Goal: Transaction & Acquisition: Purchase product/service

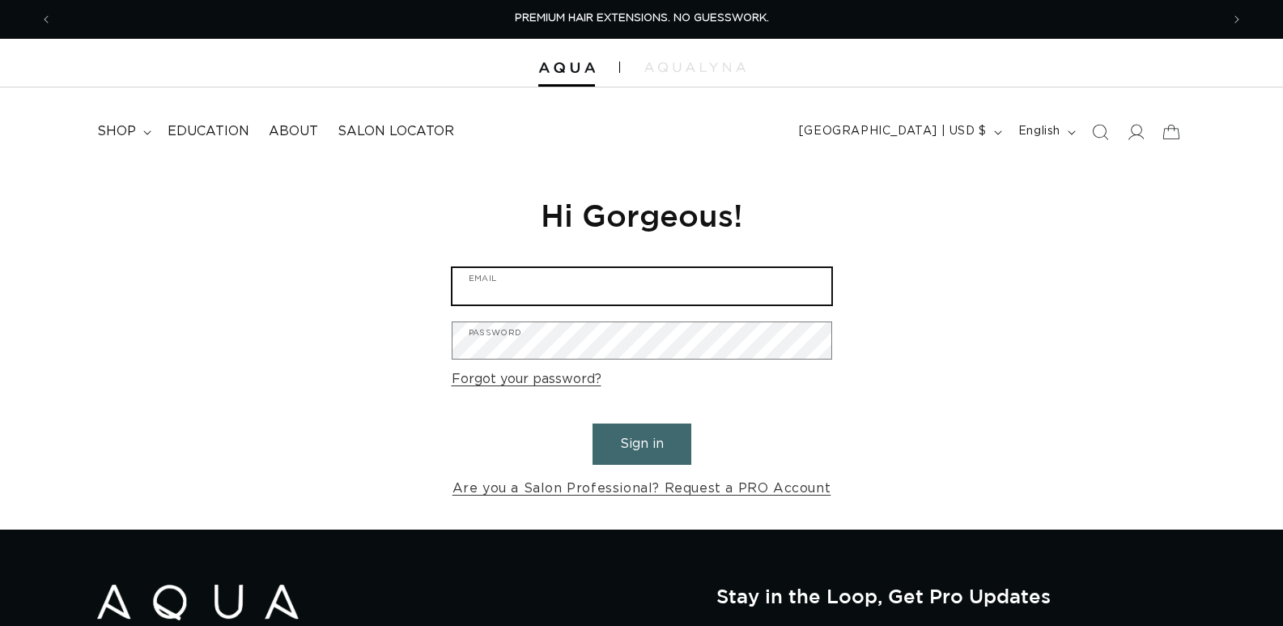
type input "info@cropsbnb.com"
click at [590, 288] on input "info@cropsbnb.com" at bounding box center [641, 286] width 379 height 36
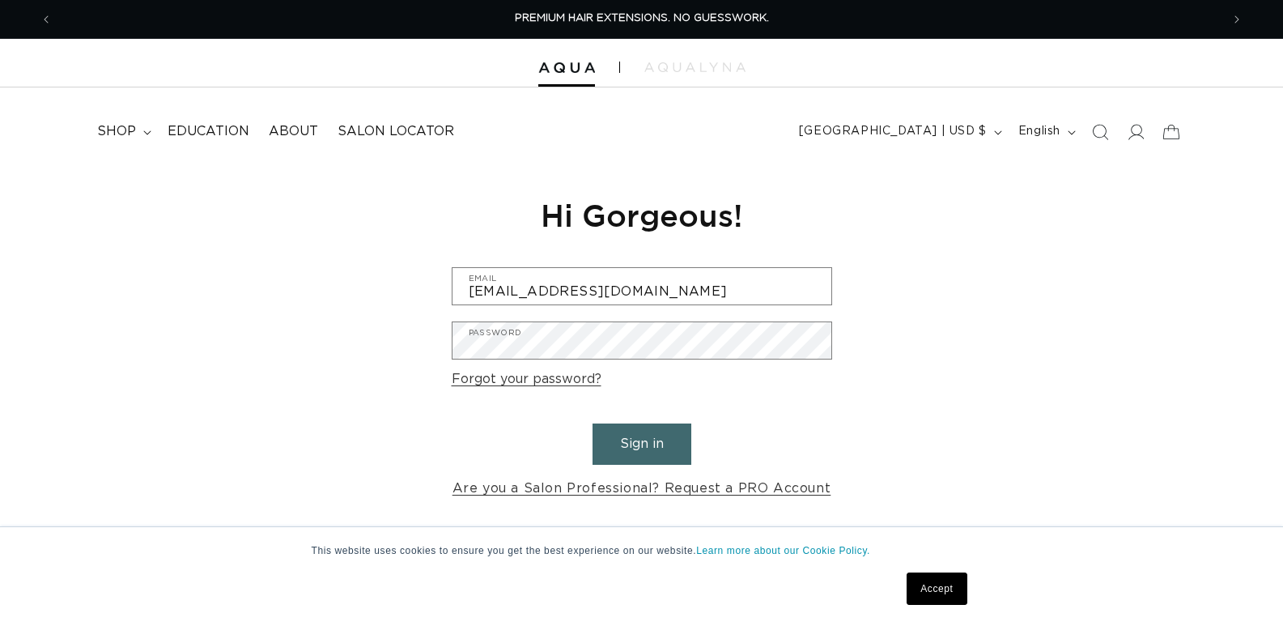
drag, startPoint x: 923, startPoint y: 369, endPoint x: 898, endPoint y: 375, distance: 25.7
click at [921, 369] on div "Reset your password We will send you an email to reset your password Email Subm…" at bounding box center [641, 347] width 1283 height 363
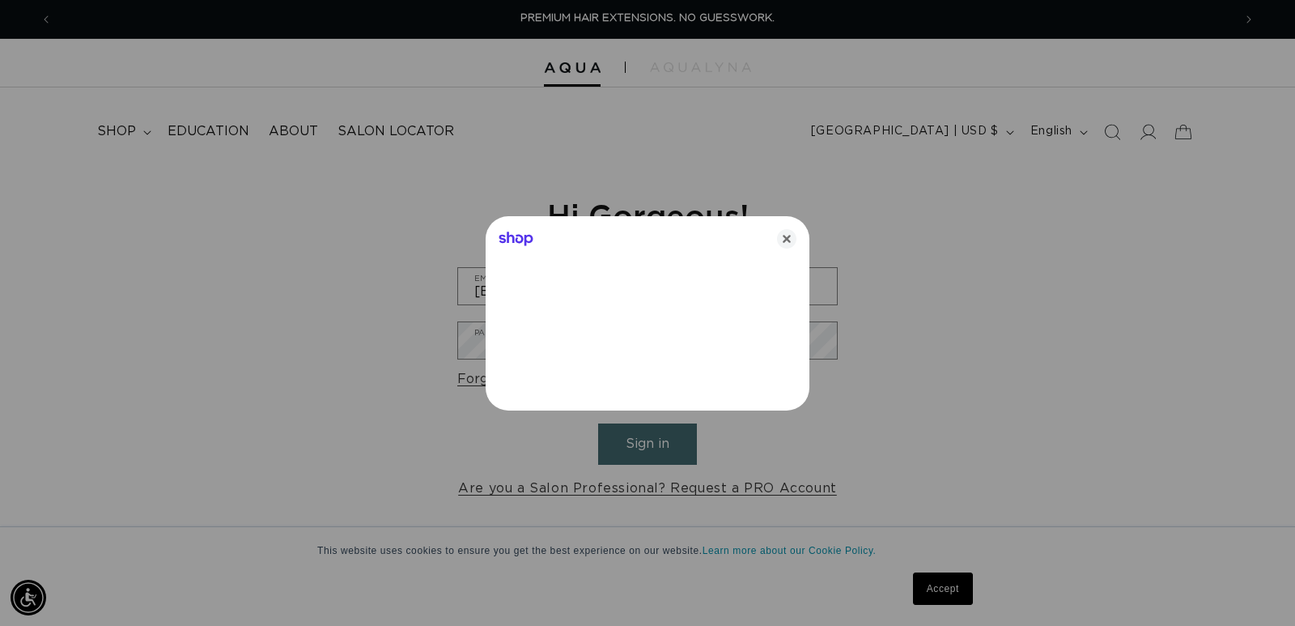
click at [677, 451] on div at bounding box center [647, 313] width 1295 height 626
click at [784, 237] on icon "Close" at bounding box center [786, 238] width 19 height 19
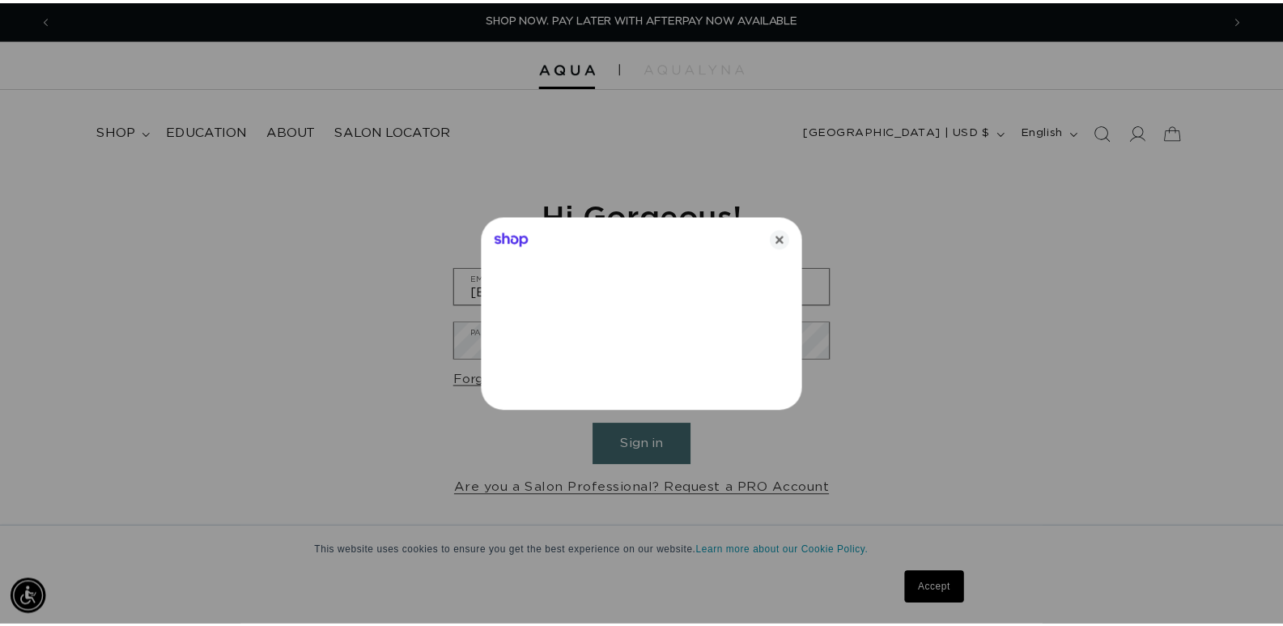
scroll to position [0, 1168]
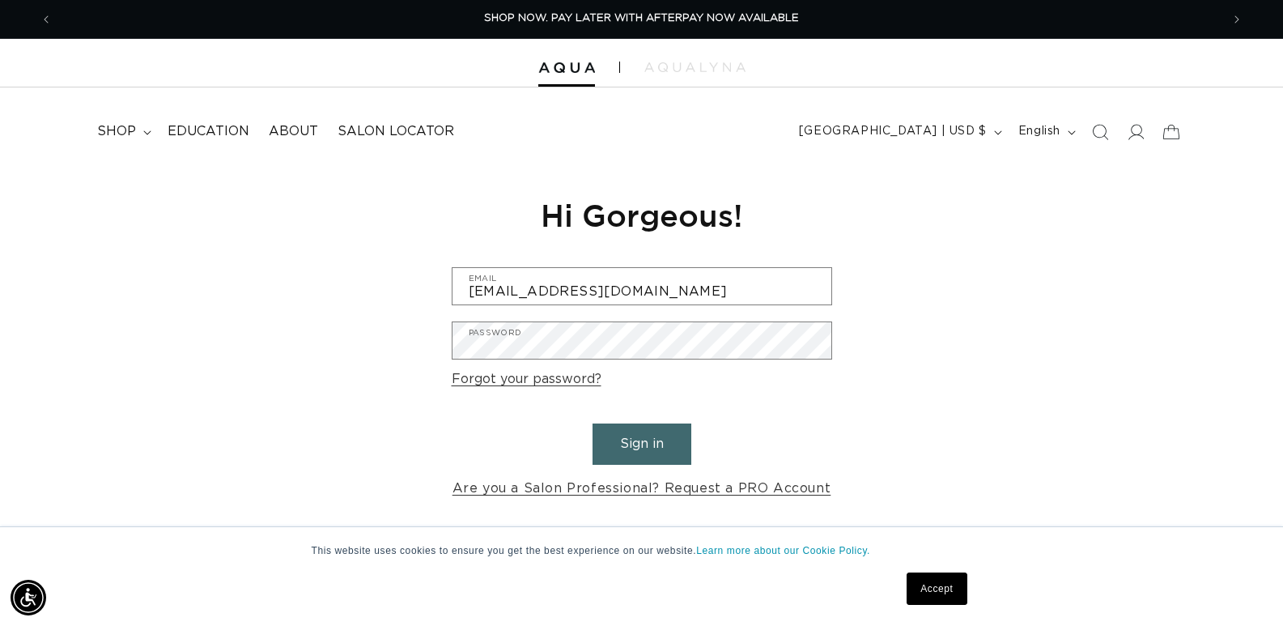
click at [659, 443] on button "Sign in" at bounding box center [641, 443] width 99 height 41
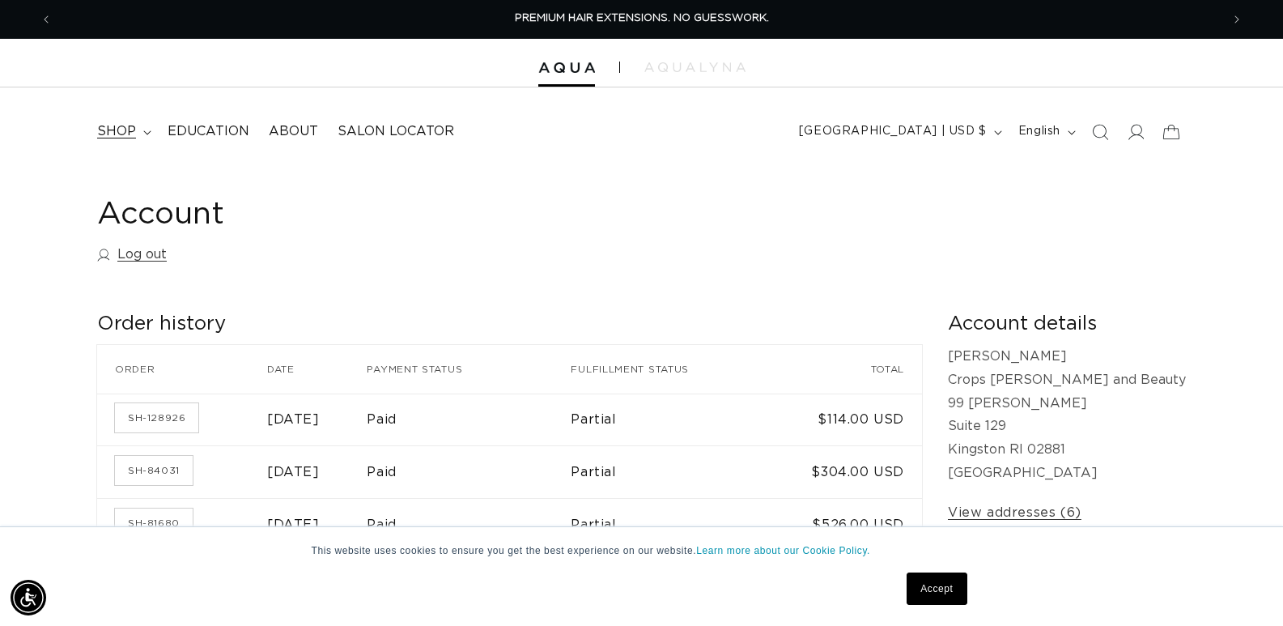
click at [131, 136] on span "shop" at bounding box center [116, 131] width 39 height 17
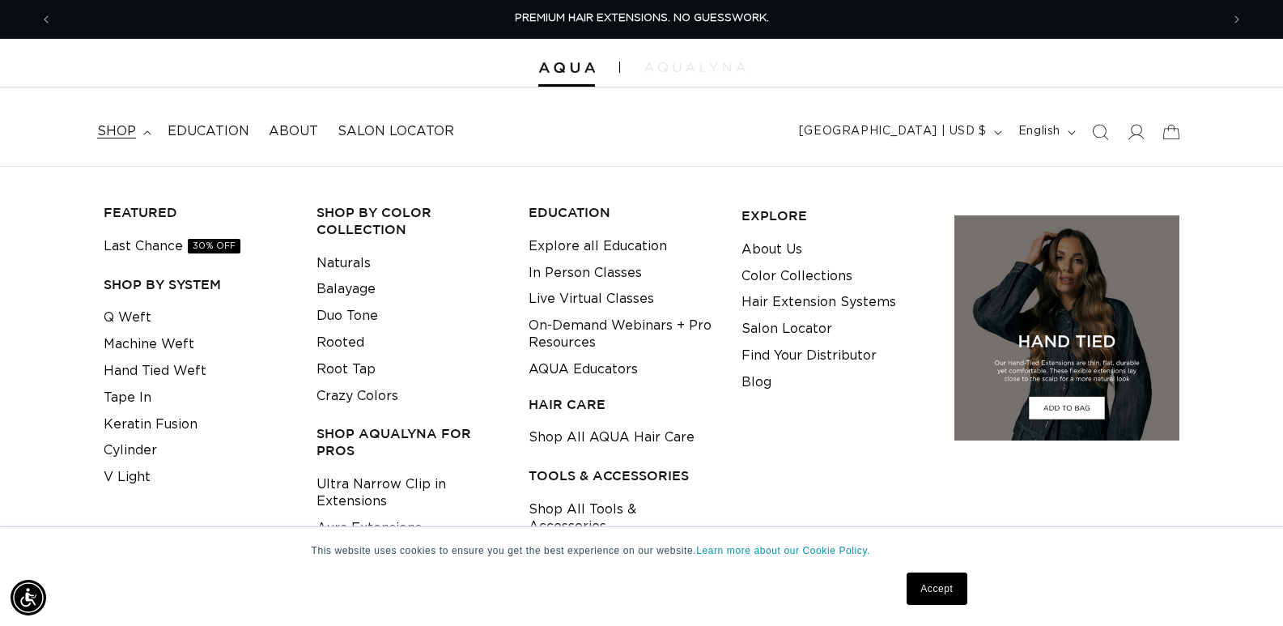
click at [675, 66] on img at bounding box center [694, 67] width 101 height 10
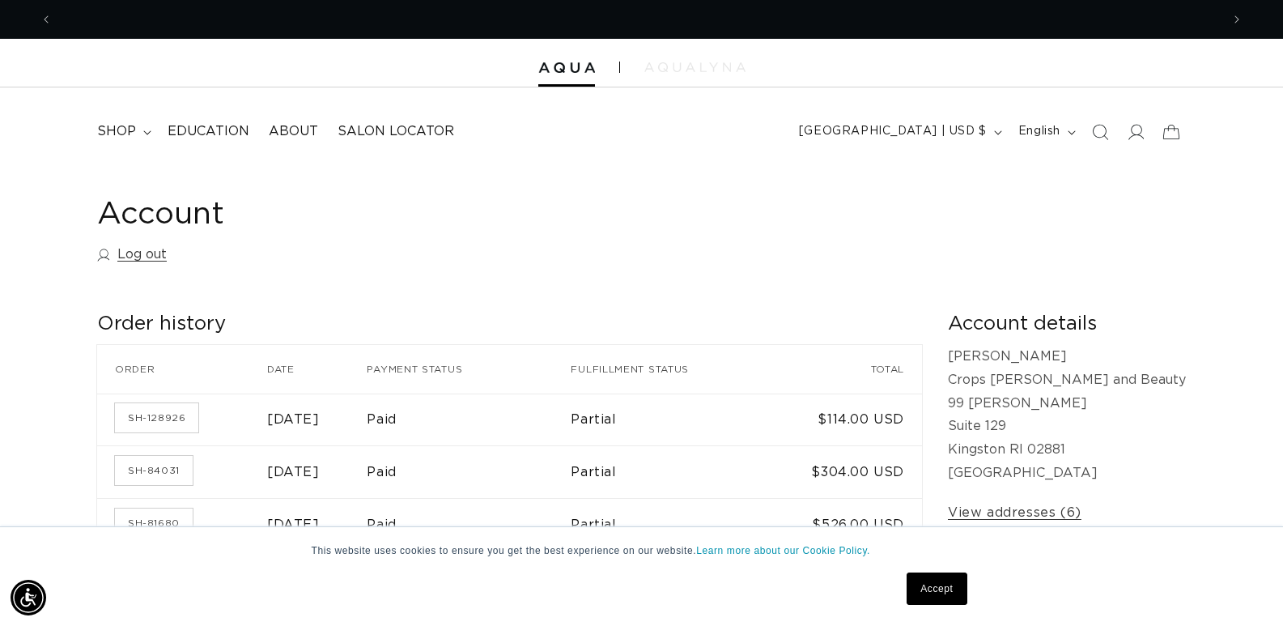
scroll to position [0, 2336]
click at [134, 134] on span "shop" at bounding box center [116, 131] width 39 height 17
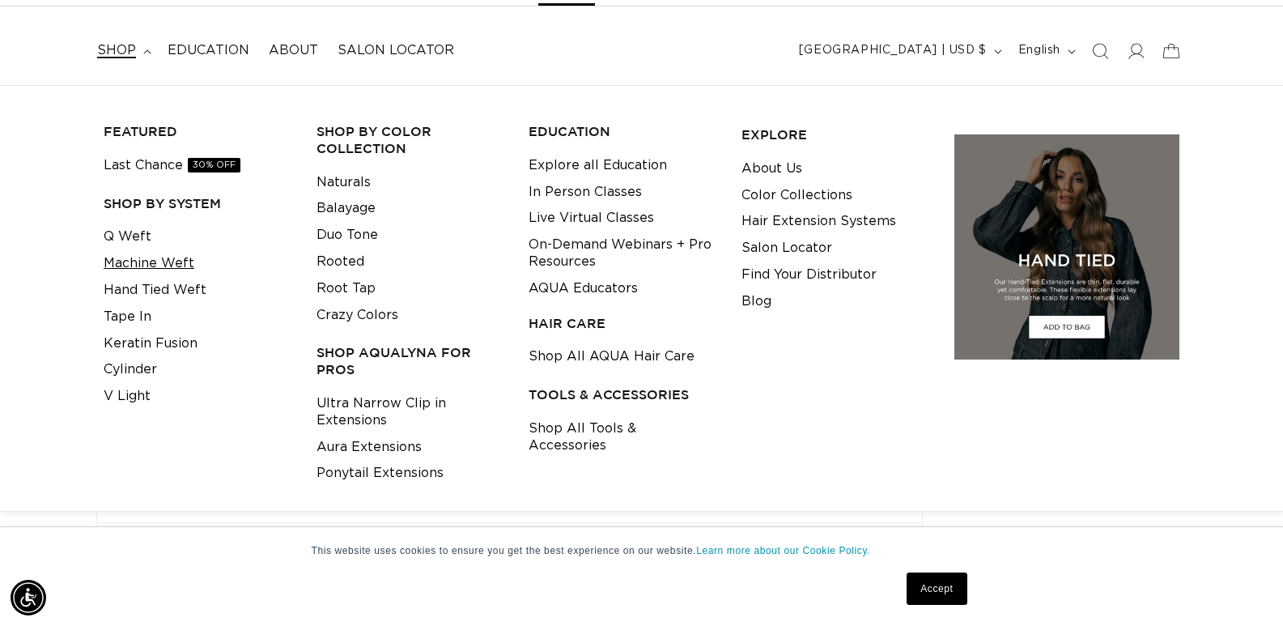
click at [187, 265] on link "Machine Weft" at bounding box center [149, 263] width 91 height 27
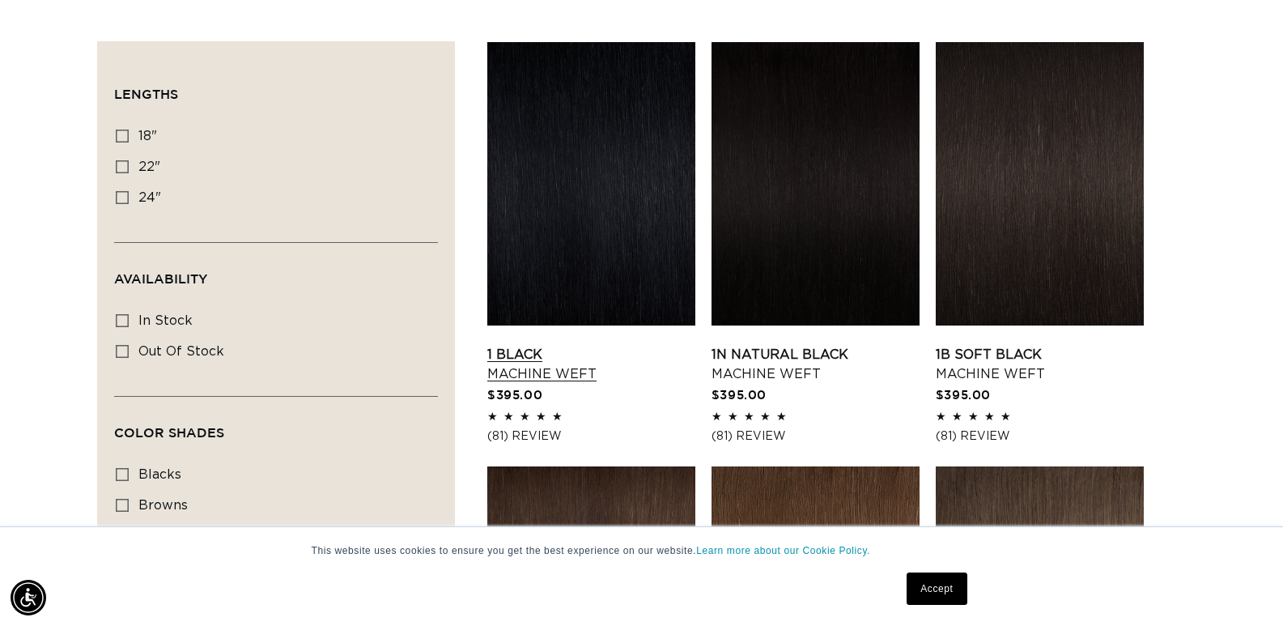
scroll to position [648, 0]
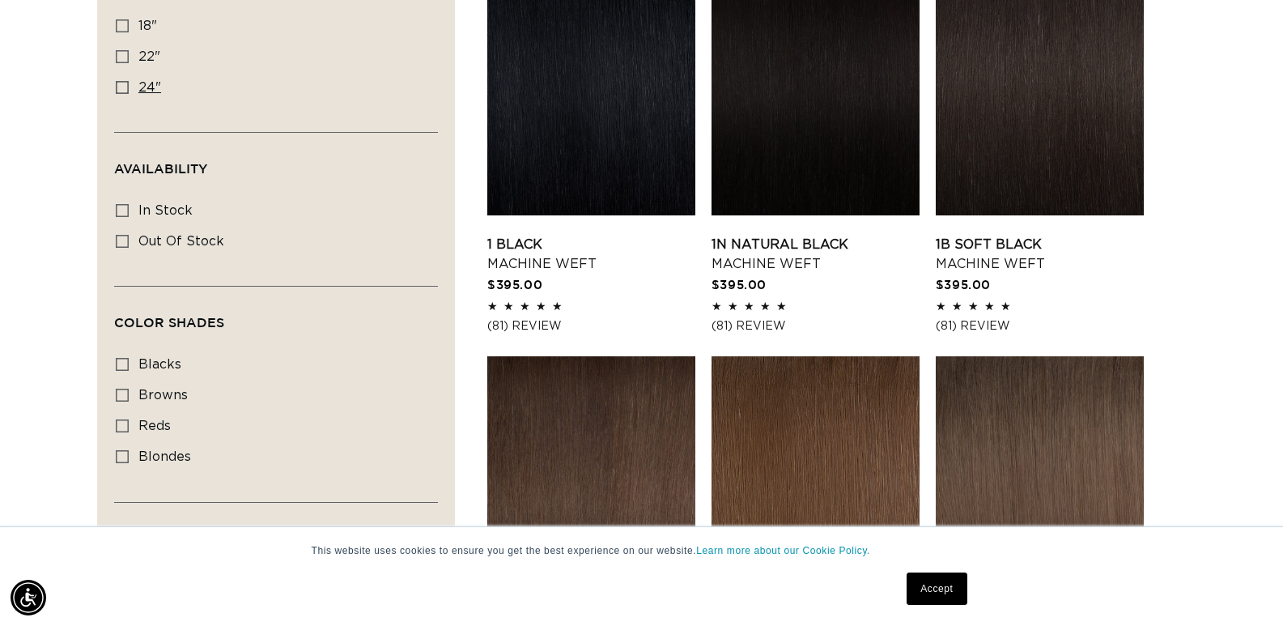
click at [125, 82] on icon at bounding box center [122, 87] width 13 height 13
click at [125, 82] on input "24" 24" (27 products)" at bounding box center [122, 87] width 13 height 13
checkbox input "true"
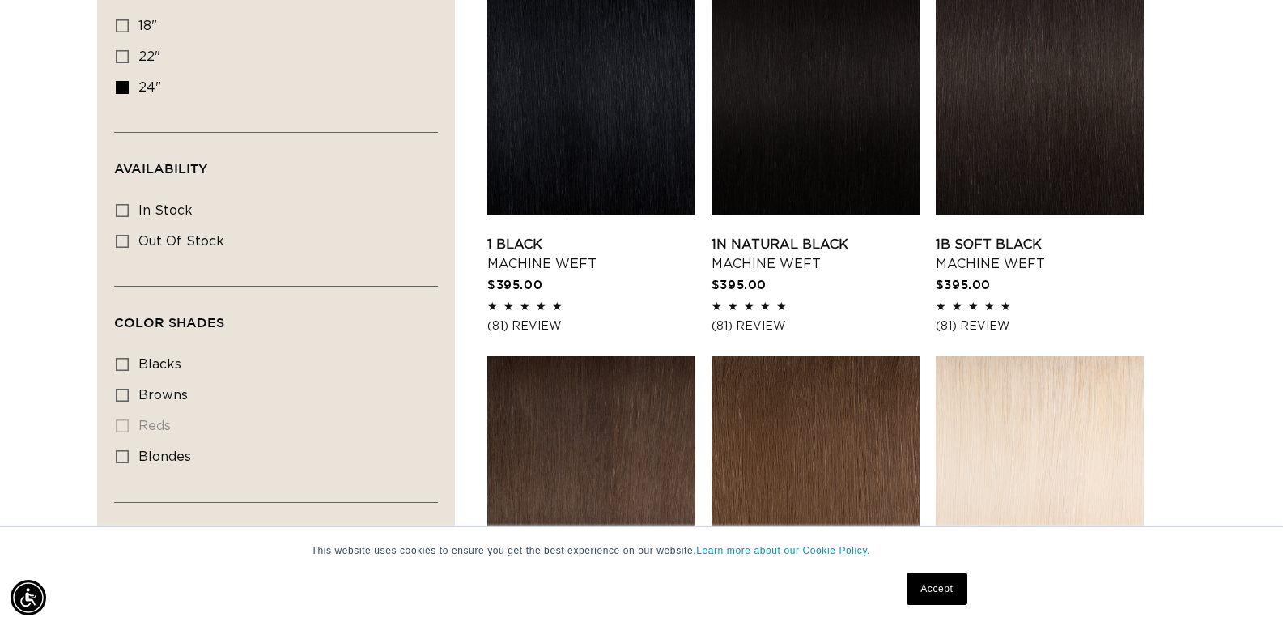
scroll to position [596, 0]
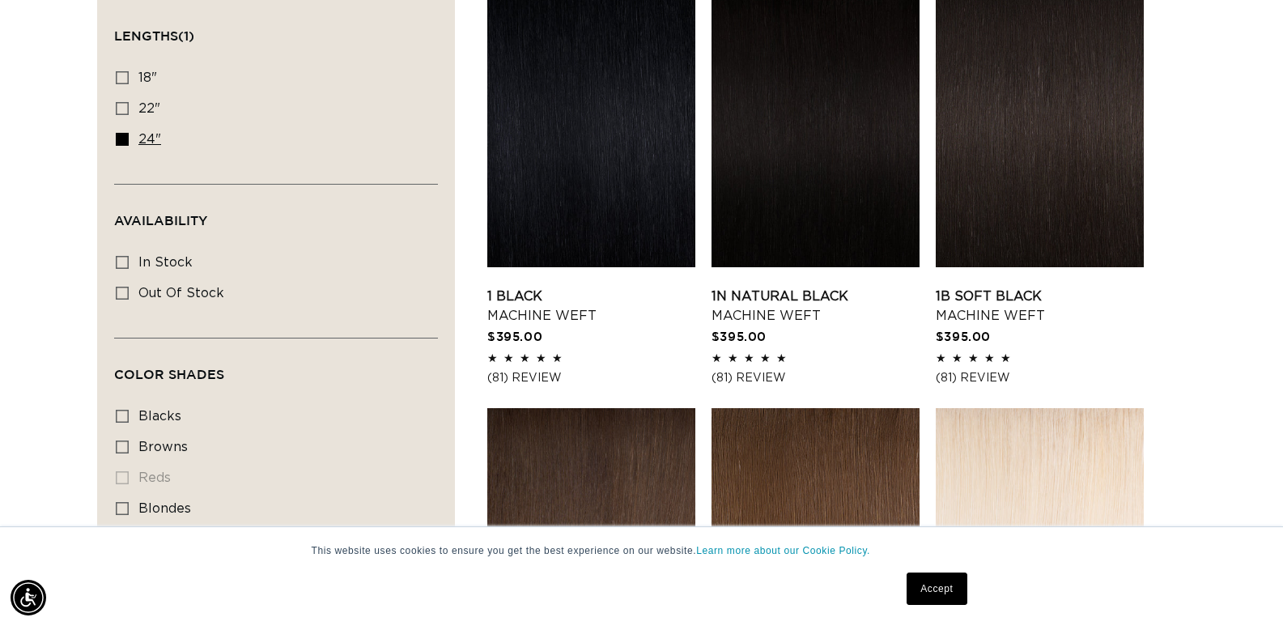
click at [123, 135] on icon at bounding box center [122, 139] width 13 height 13
click at [123, 135] on input "24" 24" (27 products)" at bounding box center [122, 139] width 13 height 13
checkbox input "false"
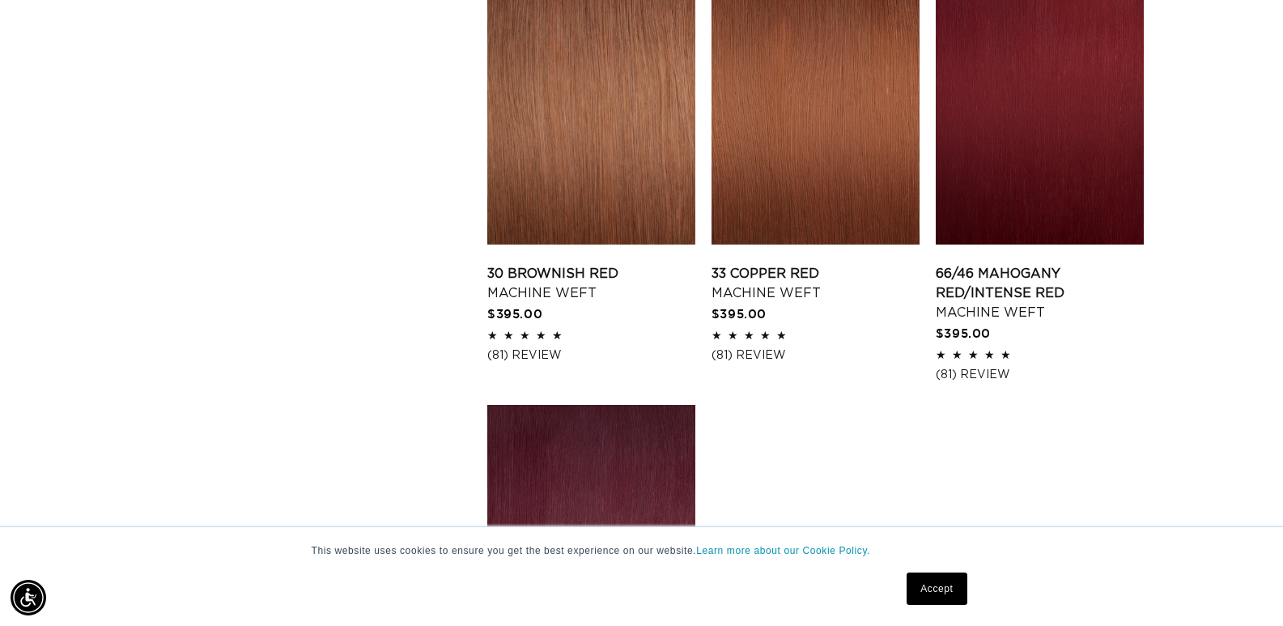
scroll to position [2821, 0]
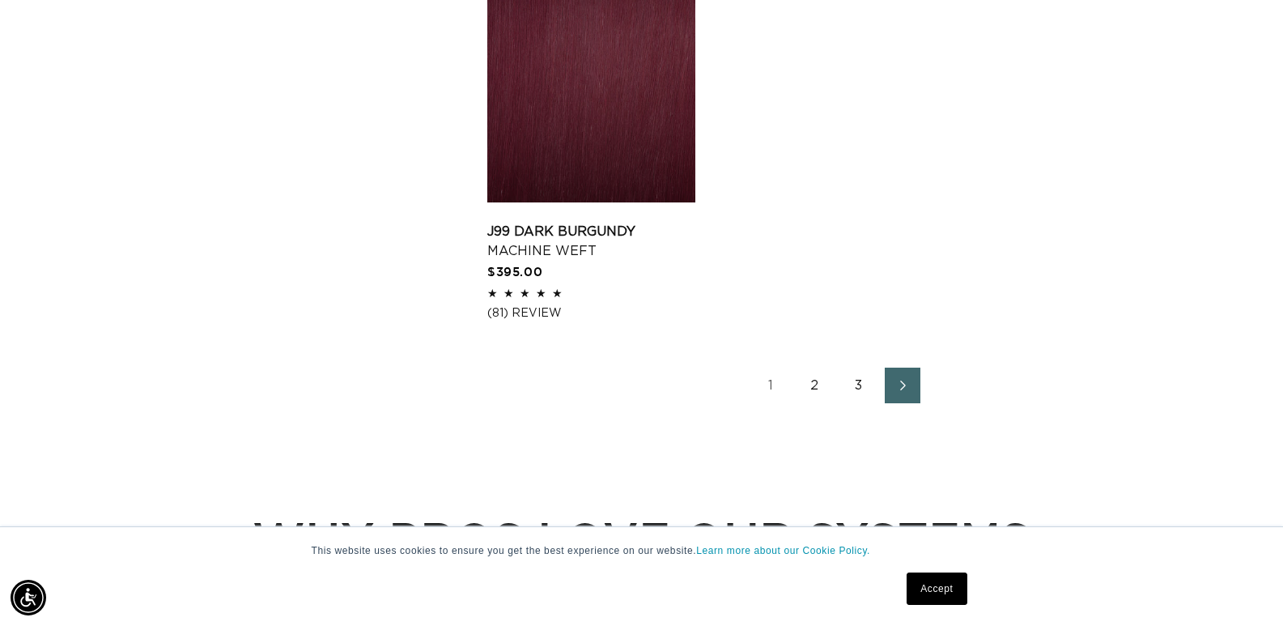
click at [809, 367] on link "2" at bounding box center [815, 385] width 36 height 36
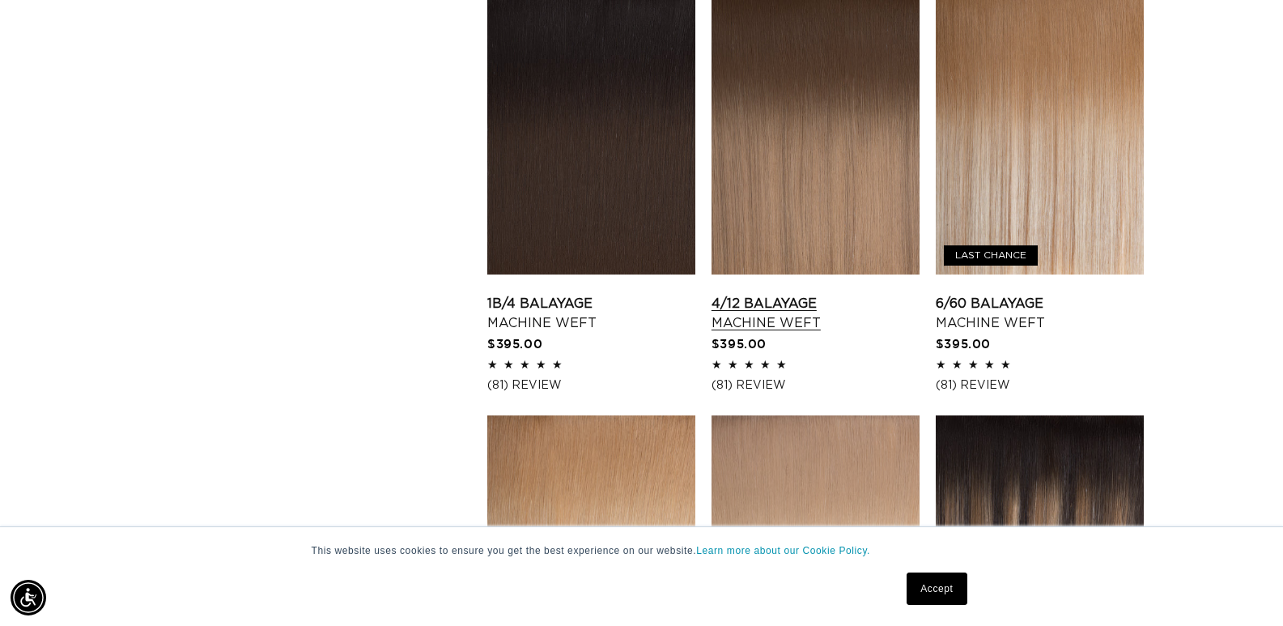
scroll to position [0, 1168]
click at [794, 312] on link "4/12 Balayage Machine Weft" at bounding box center [815, 313] width 208 height 39
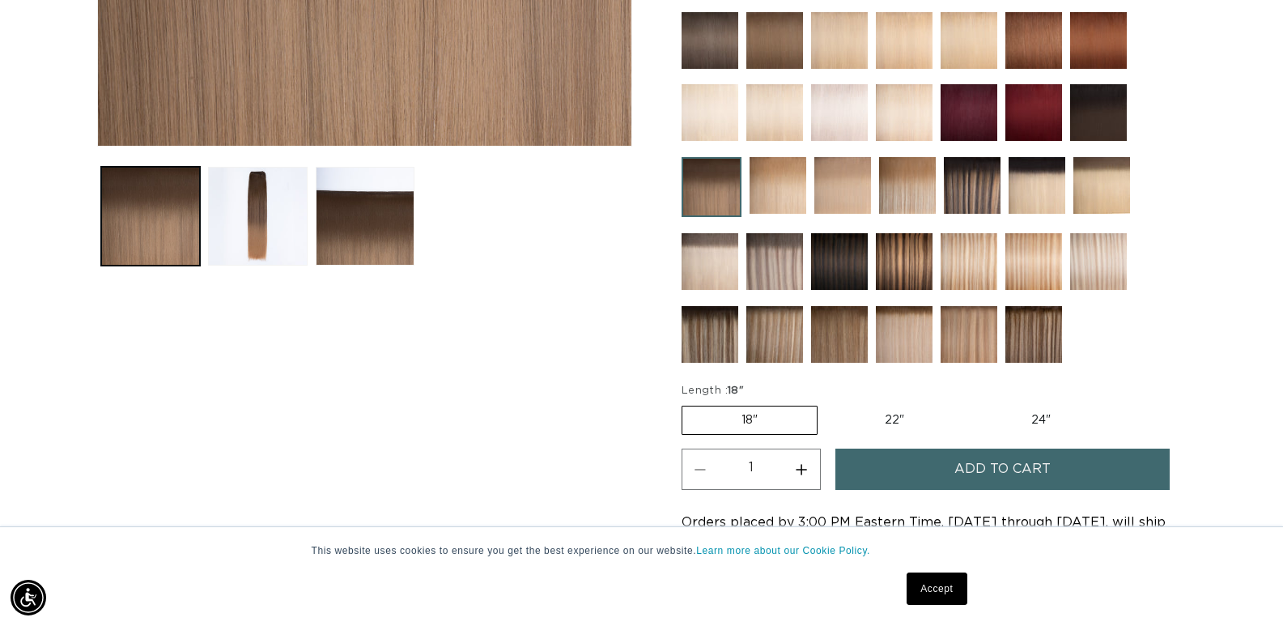
click at [1033, 423] on label "24" Variant sold out or unavailable" at bounding box center [1041, 420] width 138 height 28
click at [972, 403] on input "24" Variant sold out or unavailable" at bounding box center [971, 402] width 1 height 1
radio input "true"
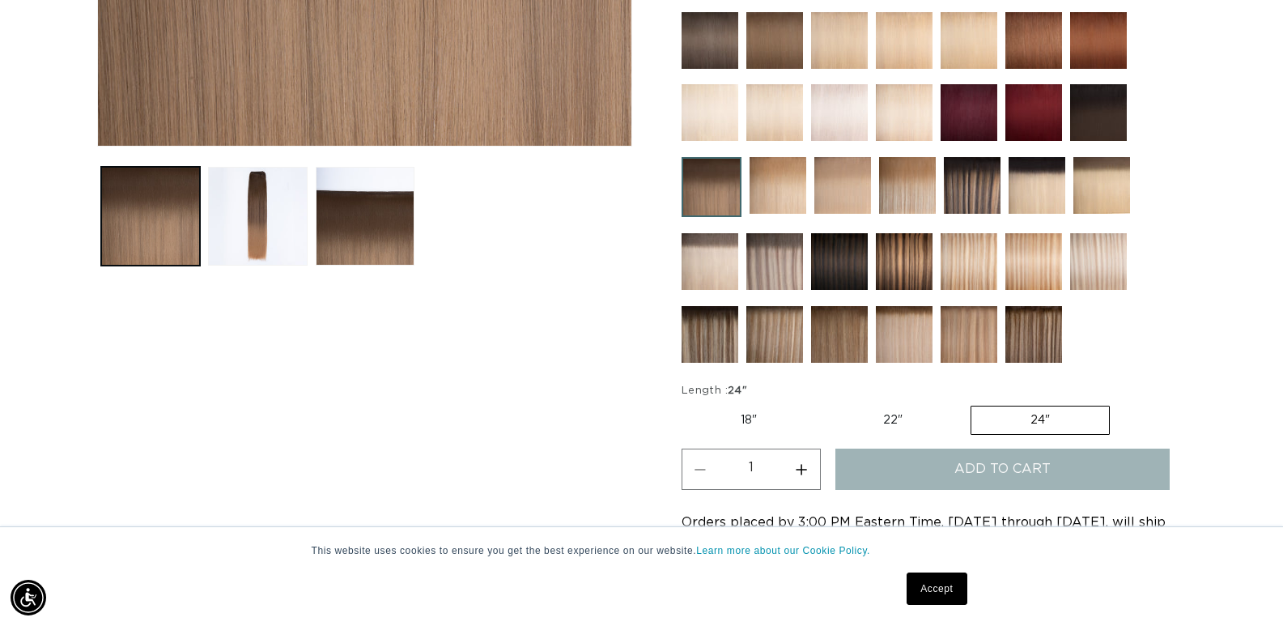
scroll to position [0, 1168]
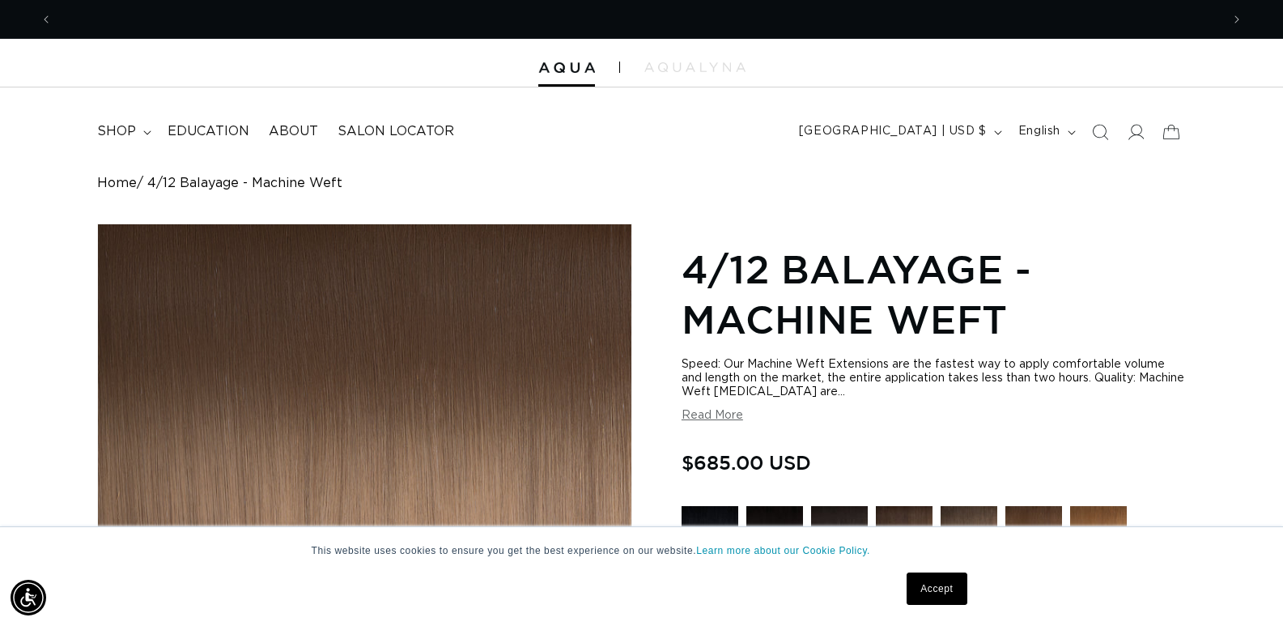
scroll to position [0, 1168]
click at [138, 135] on summary "shop" at bounding box center [122, 131] width 70 height 36
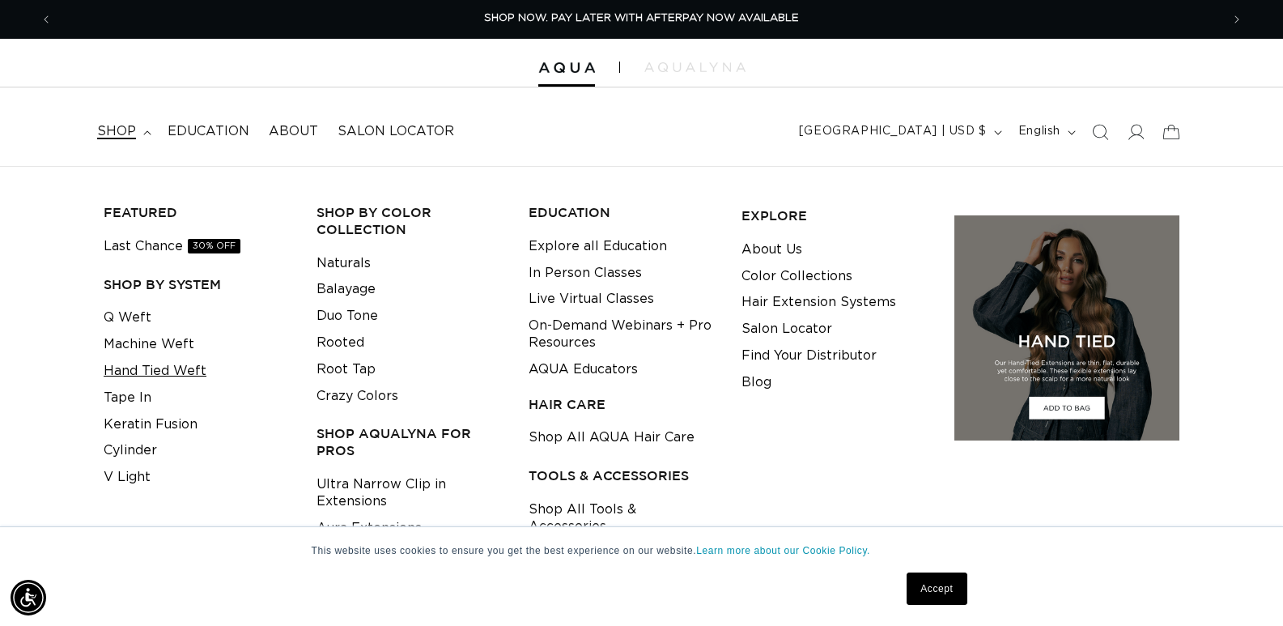
click at [155, 372] on link "Hand Tied Weft" at bounding box center [155, 371] width 103 height 27
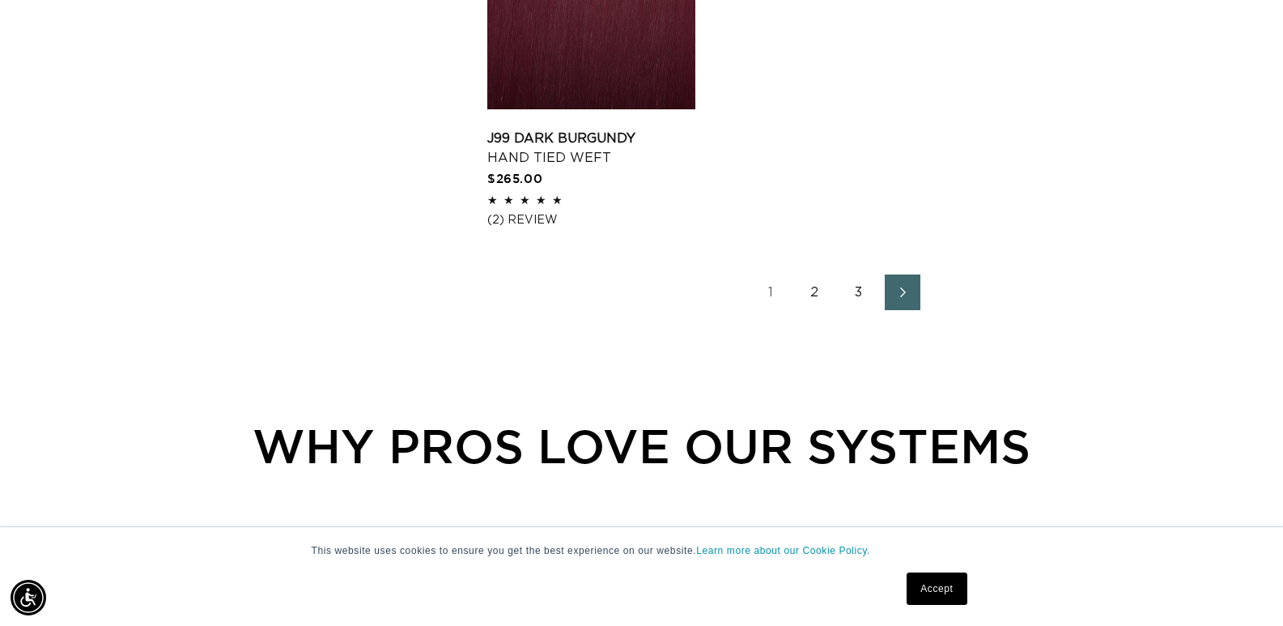
scroll to position [0, 1168]
click at [812, 274] on link "2" at bounding box center [815, 292] width 36 height 36
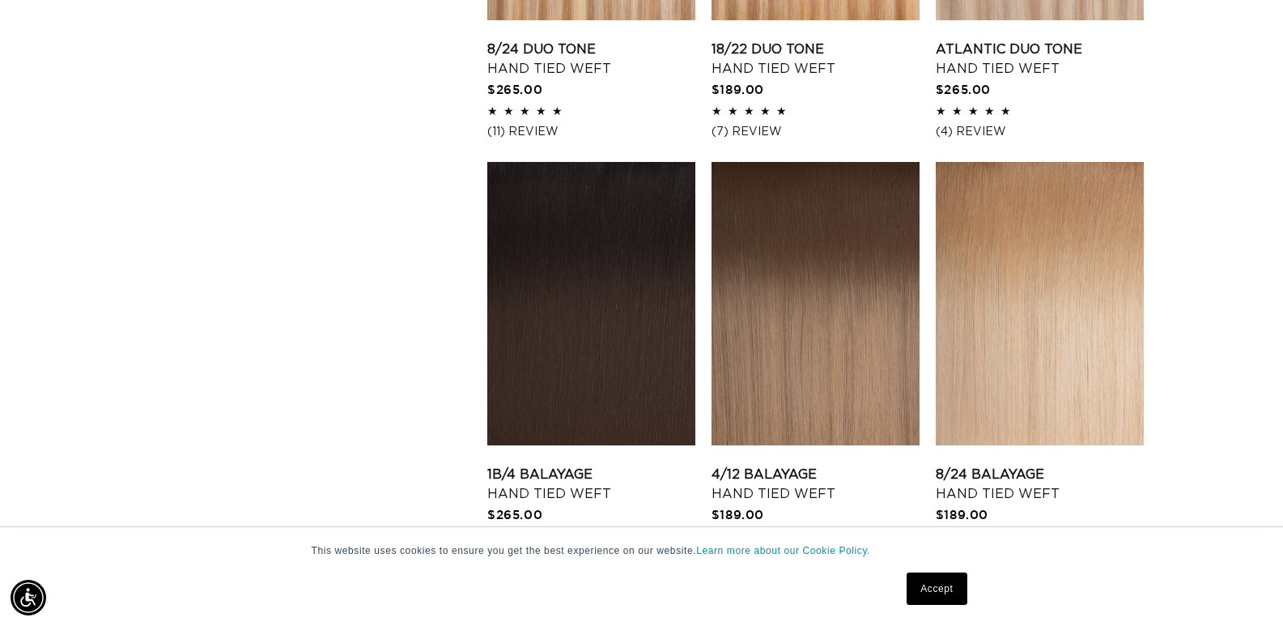
scroll to position [1700, 0]
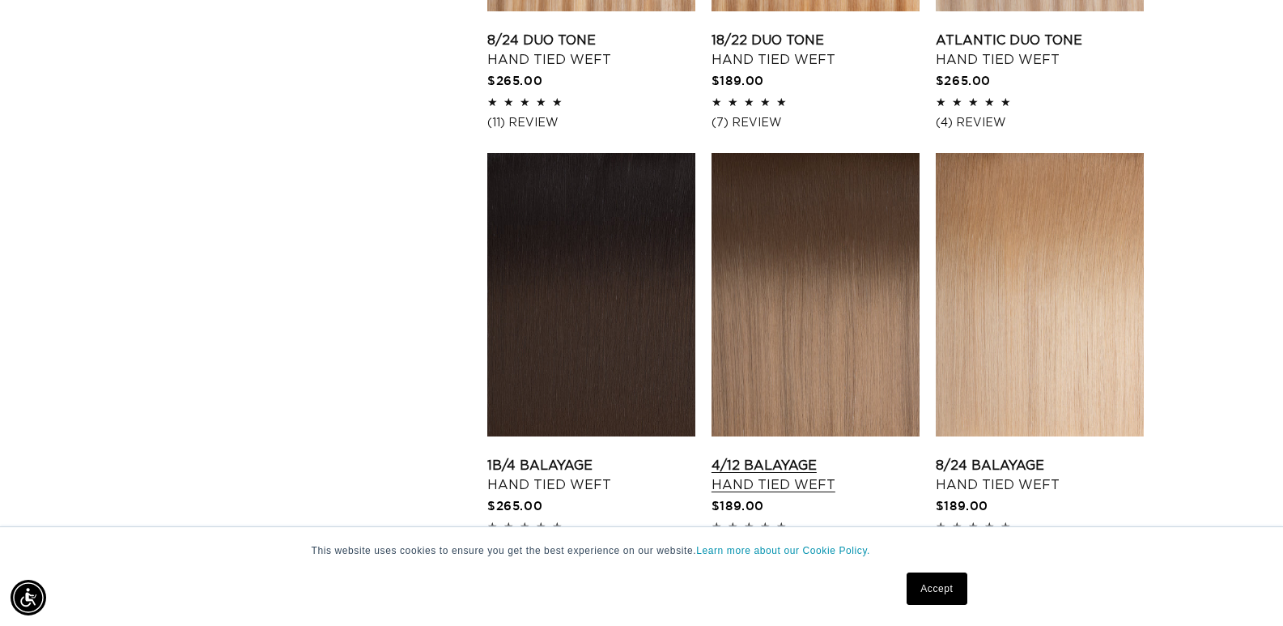
click at [770, 456] on link "4/12 Balayage Hand Tied Weft" at bounding box center [815, 475] width 208 height 39
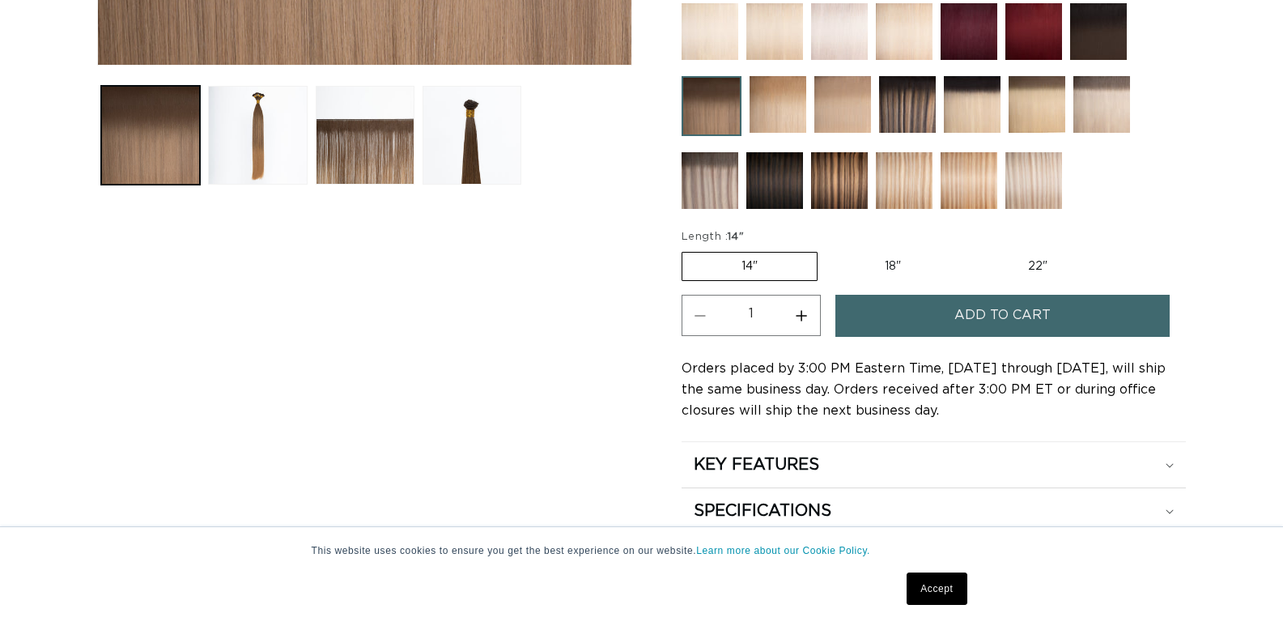
click at [1025, 265] on label "22" Variant sold out or unavailable" at bounding box center [1038, 267] width 138 height 28
click at [969, 249] on input "22" Variant sold out or unavailable" at bounding box center [968, 248] width 1 height 1
radio input "true"
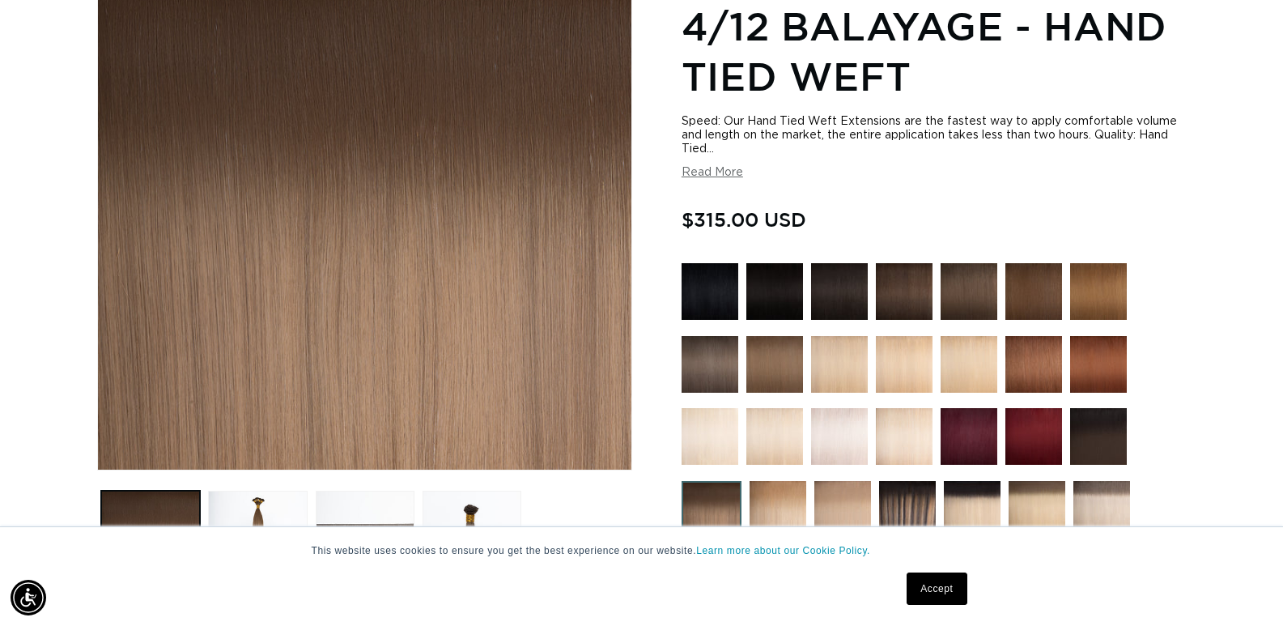
scroll to position [0, 2336]
click at [703, 176] on button "Read More" at bounding box center [713, 173] width 62 height 14
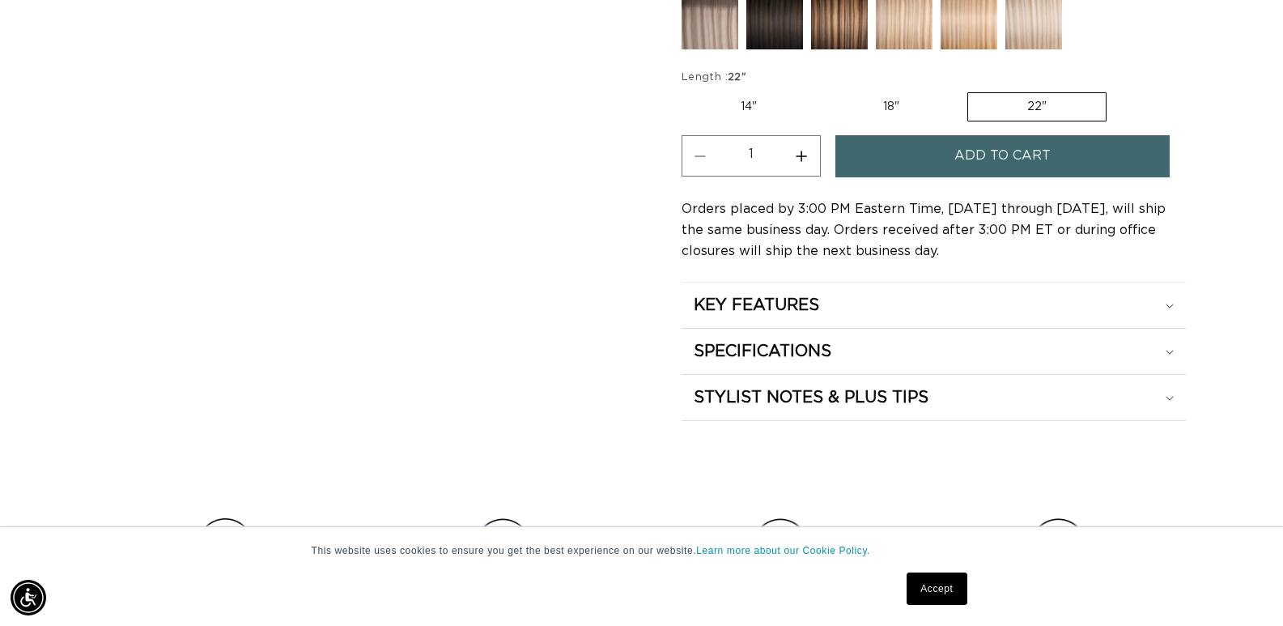
scroll to position [1133, 0]
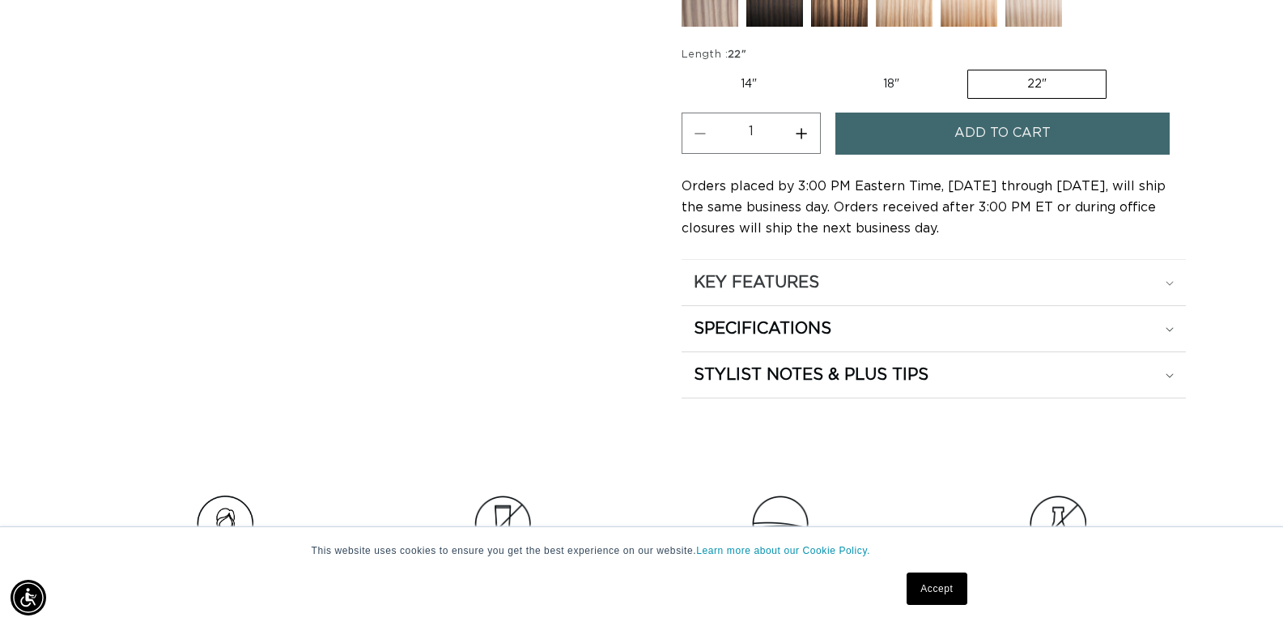
click at [791, 295] on summary "KEY FEATURES" at bounding box center [934, 282] width 504 height 45
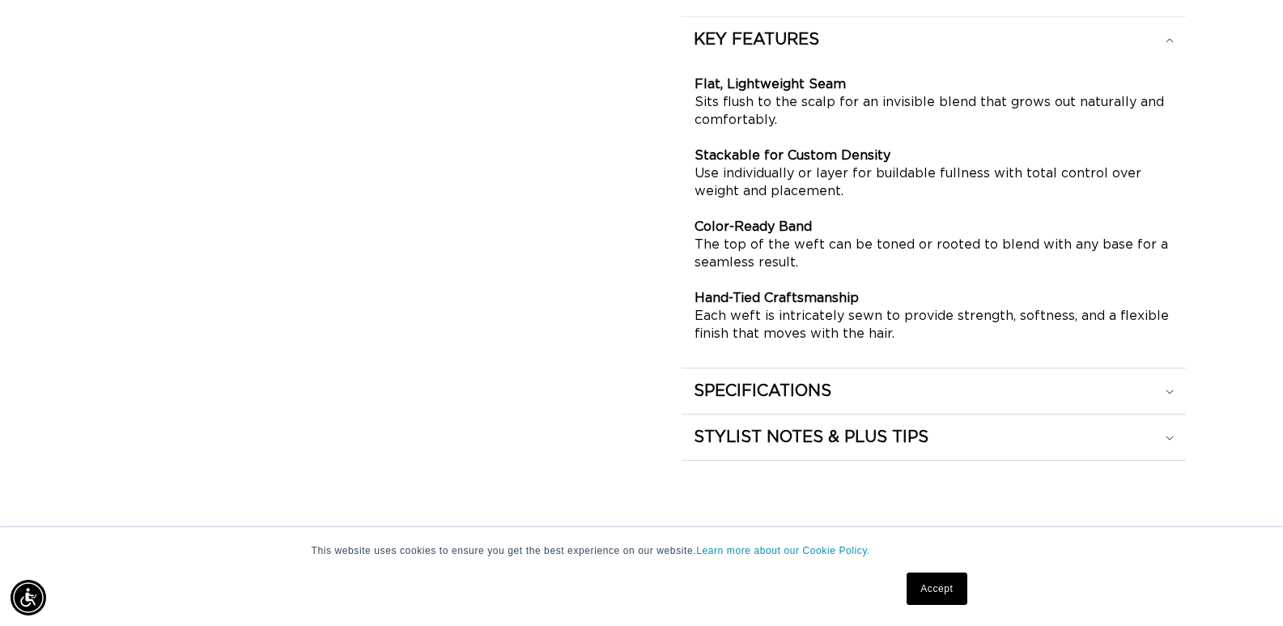
scroll to position [0, 1168]
click at [843, 379] on summary "SPECIFICATIONS" at bounding box center [934, 390] width 504 height 45
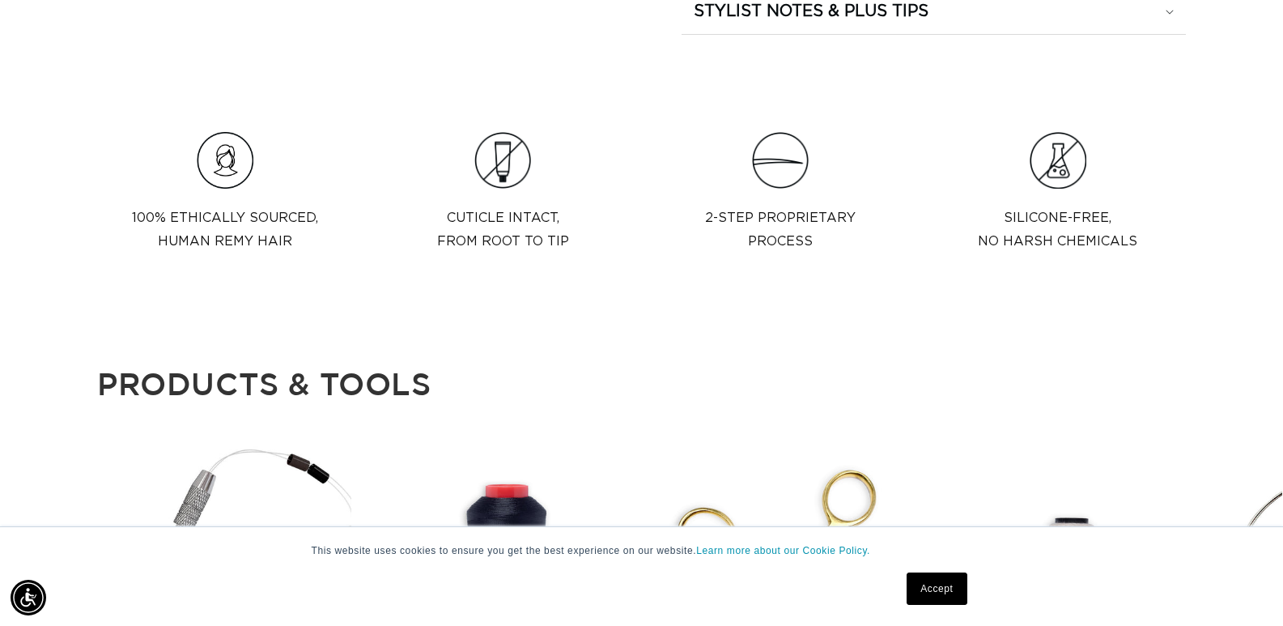
scroll to position [1943, 0]
